Goal: Transaction & Acquisition: Purchase product/service

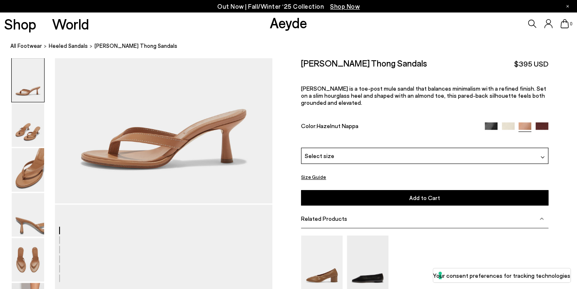
scroll to position [86, 0]
click at [483, 155] on div "Select size" at bounding box center [424, 156] width 247 height 16
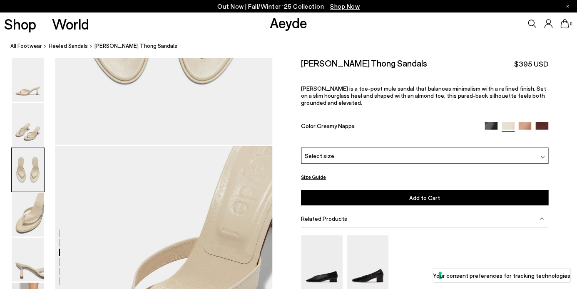
scroll to position [780, 0]
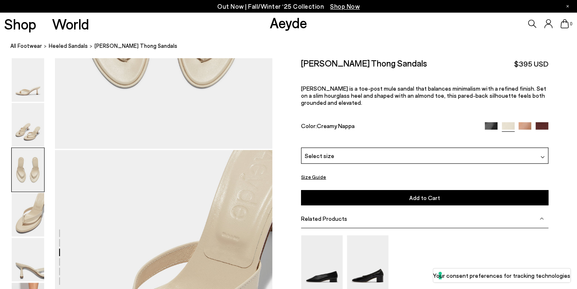
click at [527, 130] on div at bounding box center [517, 127] width 64 height 10
click at [524, 125] on img at bounding box center [524, 128] width 13 height 13
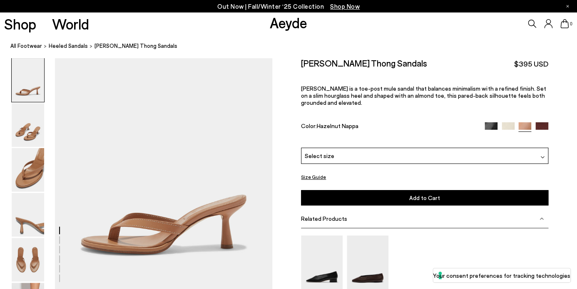
click at [487, 164] on div "Select size" at bounding box center [424, 156] width 247 height 16
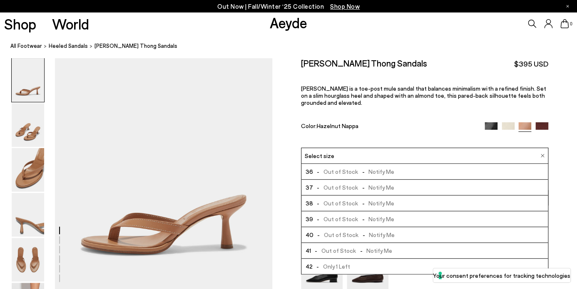
click at [506, 126] on img at bounding box center [508, 128] width 13 height 13
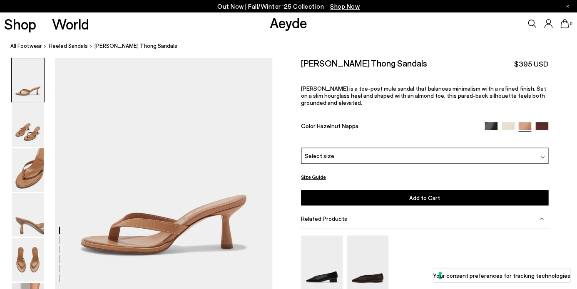
click at [506, 126] on img at bounding box center [508, 128] width 13 height 13
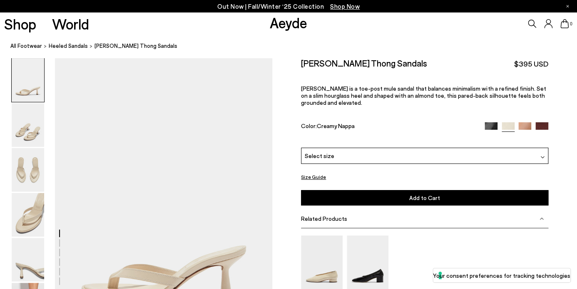
click at [502, 161] on div "Select size" at bounding box center [424, 156] width 247 height 16
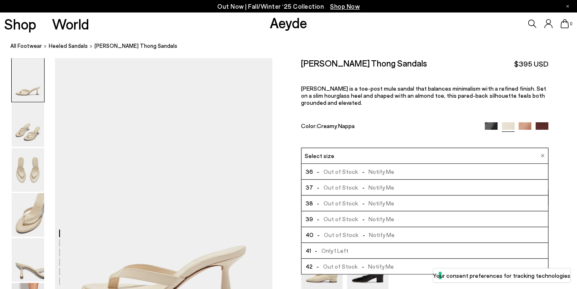
click at [541, 131] on div at bounding box center [517, 127] width 64 height 10
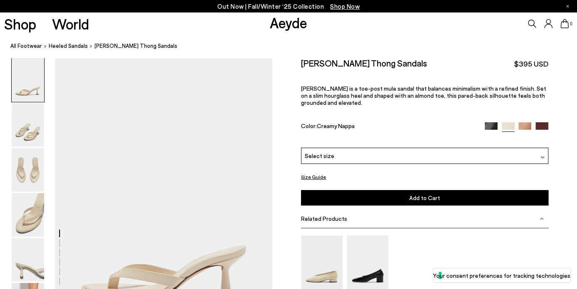
click at [541, 127] on img at bounding box center [542, 128] width 13 height 13
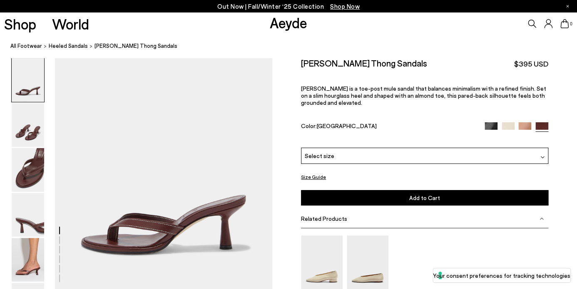
click at [505, 158] on div "Select size" at bounding box center [424, 156] width 247 height 16
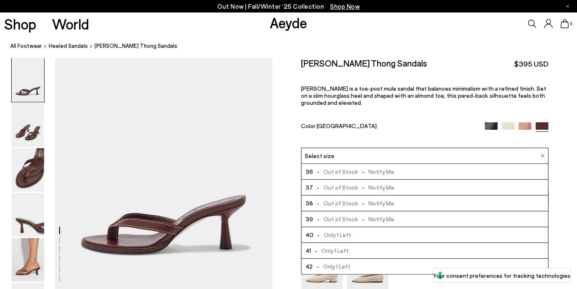
click at [491, 123] on img at bounding box center [491, 128] width 13 height 13
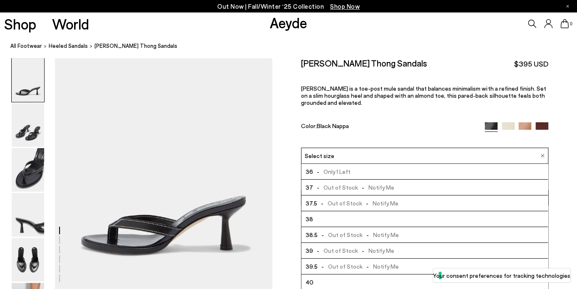
click at [470, 217] on li "38" at bounding box center [424, 220] width 247 height 16
